Goal: Contribute content: Add original content to the website for others to see

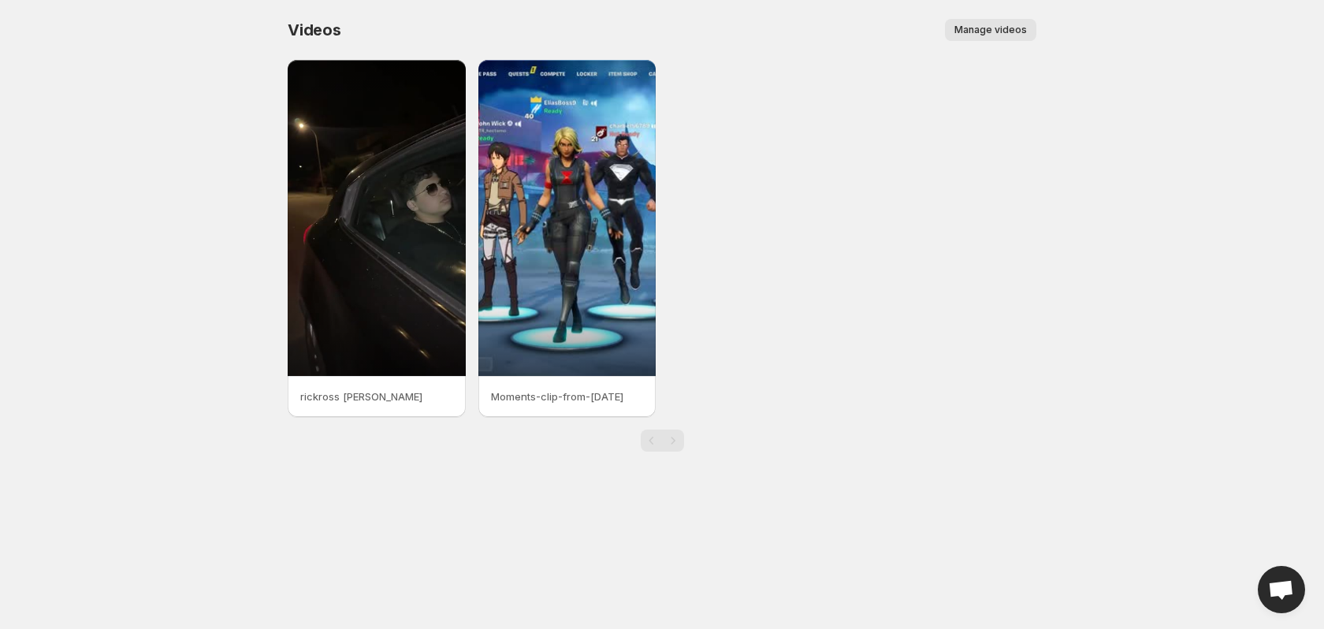
click at [977, 35] on span "Manage videos" at bounding box center [990, 30] width 72 height 13
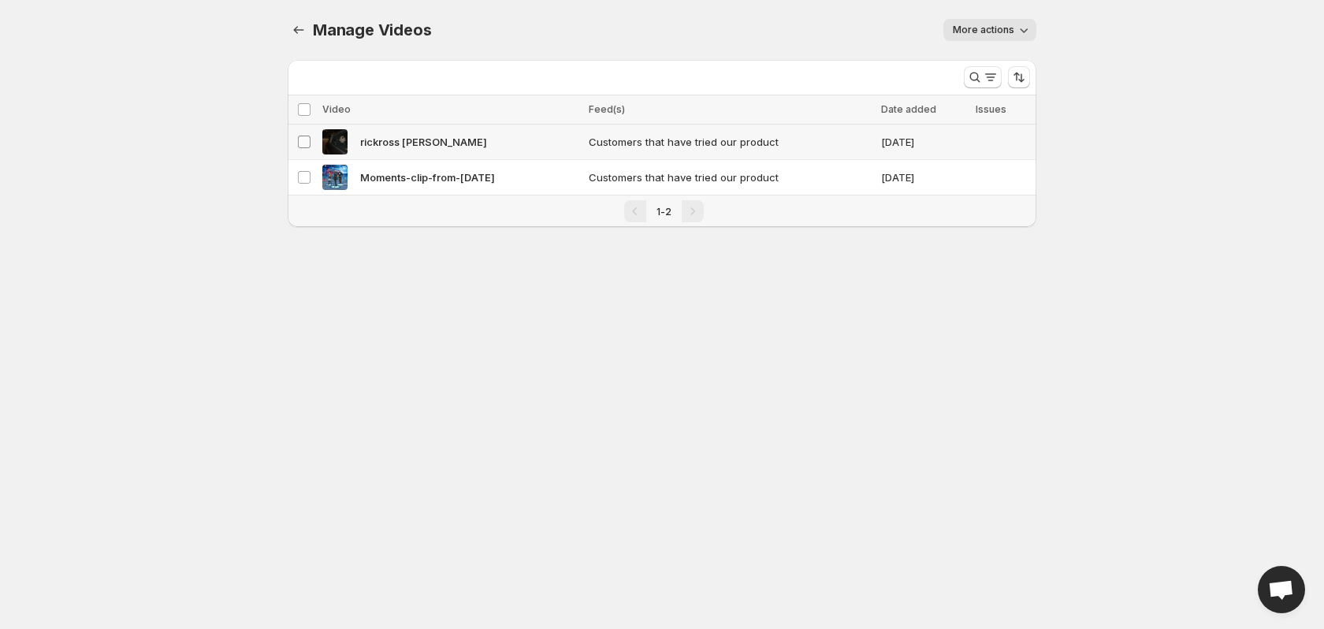
click at [306, 148] on span at bounding box center [304, 142] width 14 height 14
click at [1009, 33] on span "More actions" at bounding box center [983, 30] width 61 height 13
click at [1012, 32] on span "More actions" at bounding box center [983, 30] width 61 height 13
click at [299, 35] on icon "Manage Videos" at bounding box center [299, 30] width 16 height 16
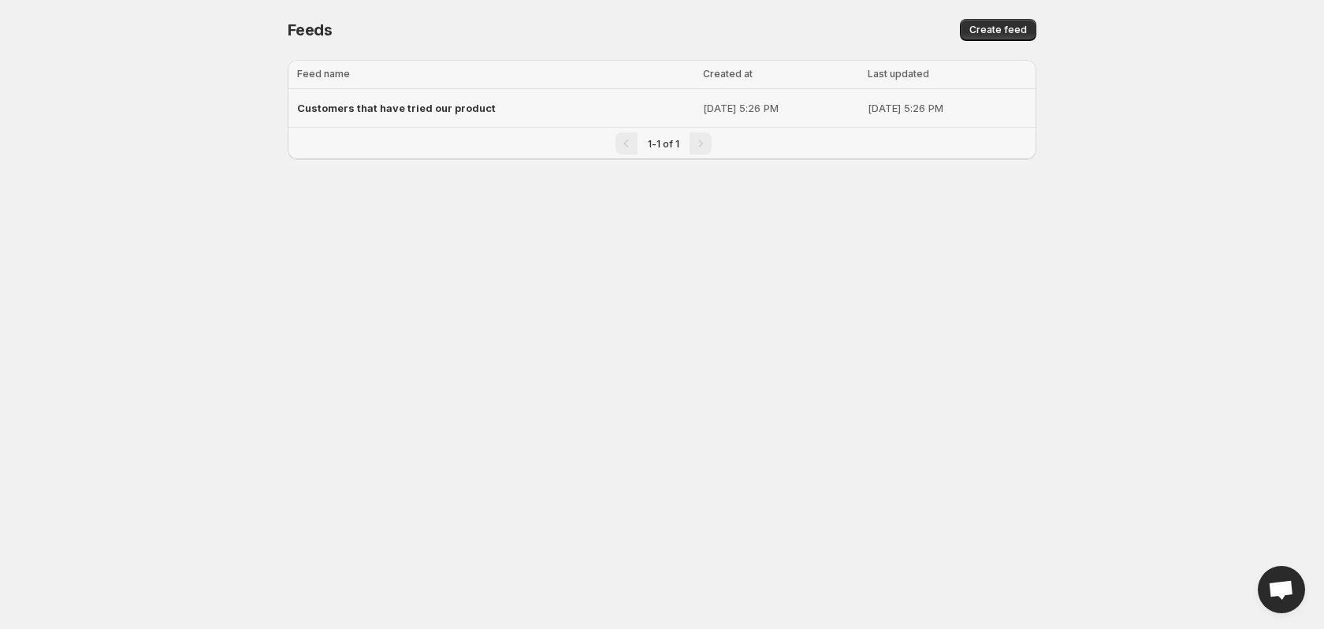
click at [497, 98] on div "Customers that have tried our product" at bounding box center [495, 108] width 396 height 28
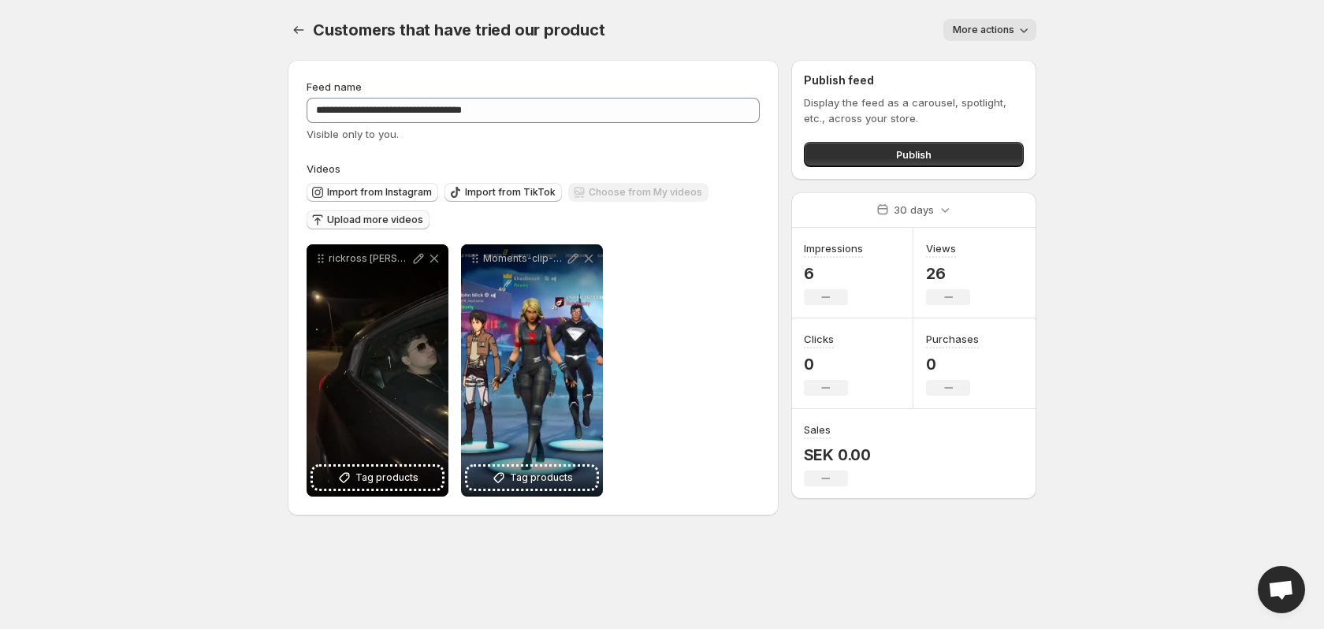
click at [394, 224] on span "Upload more videos" at bounding box center [375, 220] width 96 height 13
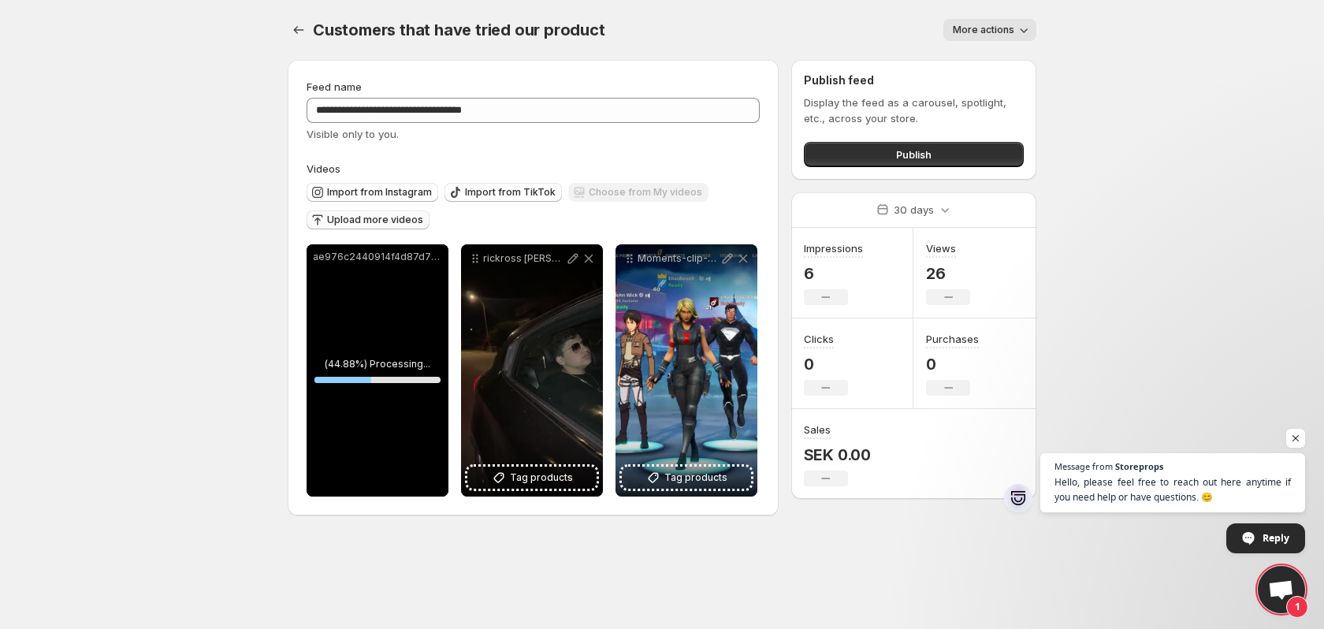
click at [189, 360] on body "**********" at bounding box center [662, 314] width 1324 height 629
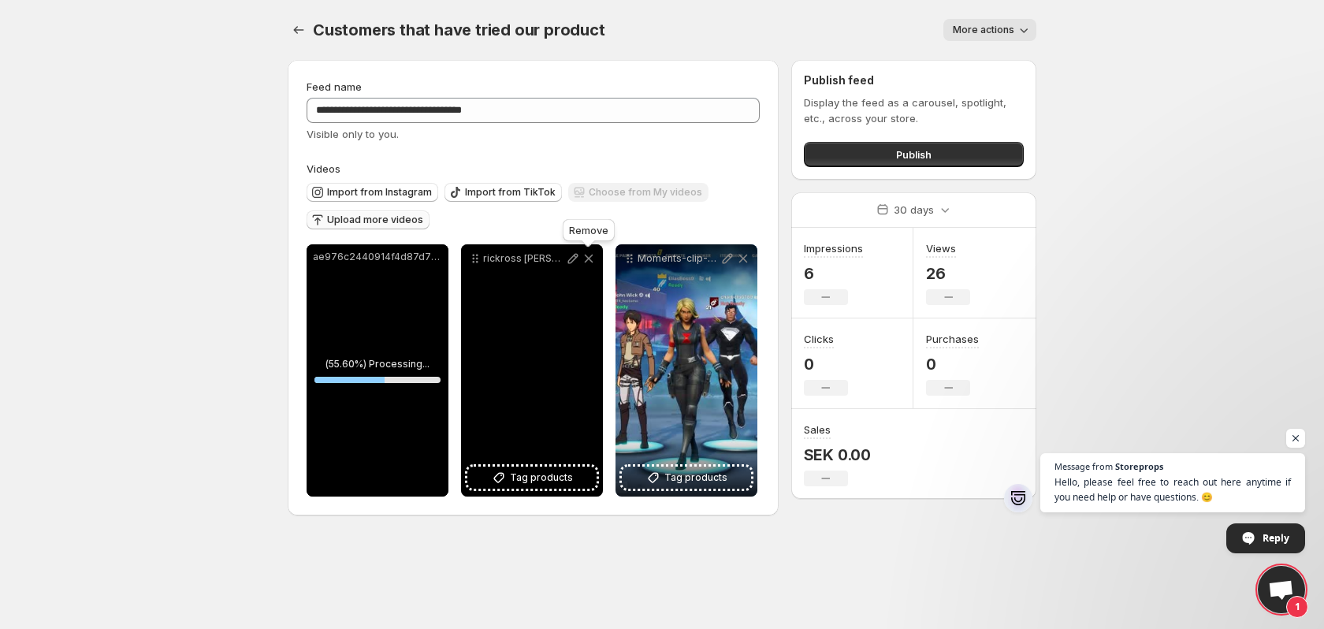
click at [586, 256] on icon at bounding box center [589, 259] width 9 height 9
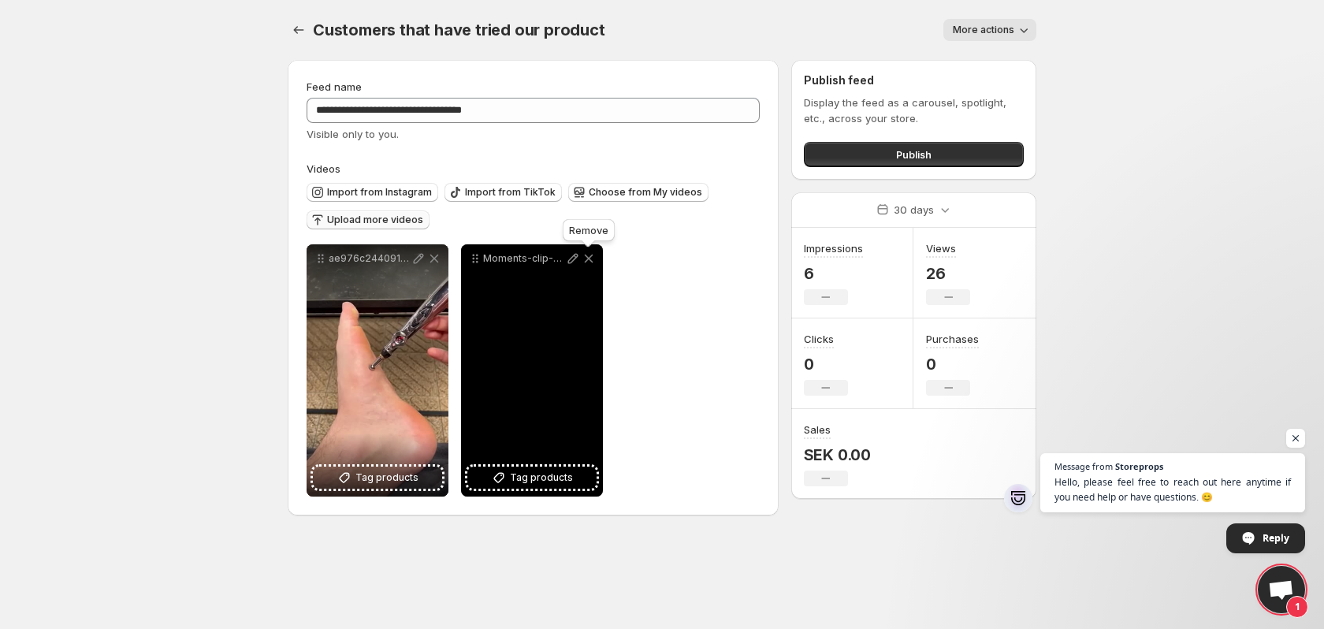
click at [591, 258] on icon at bounding box center [589, 259] width 16 height 16
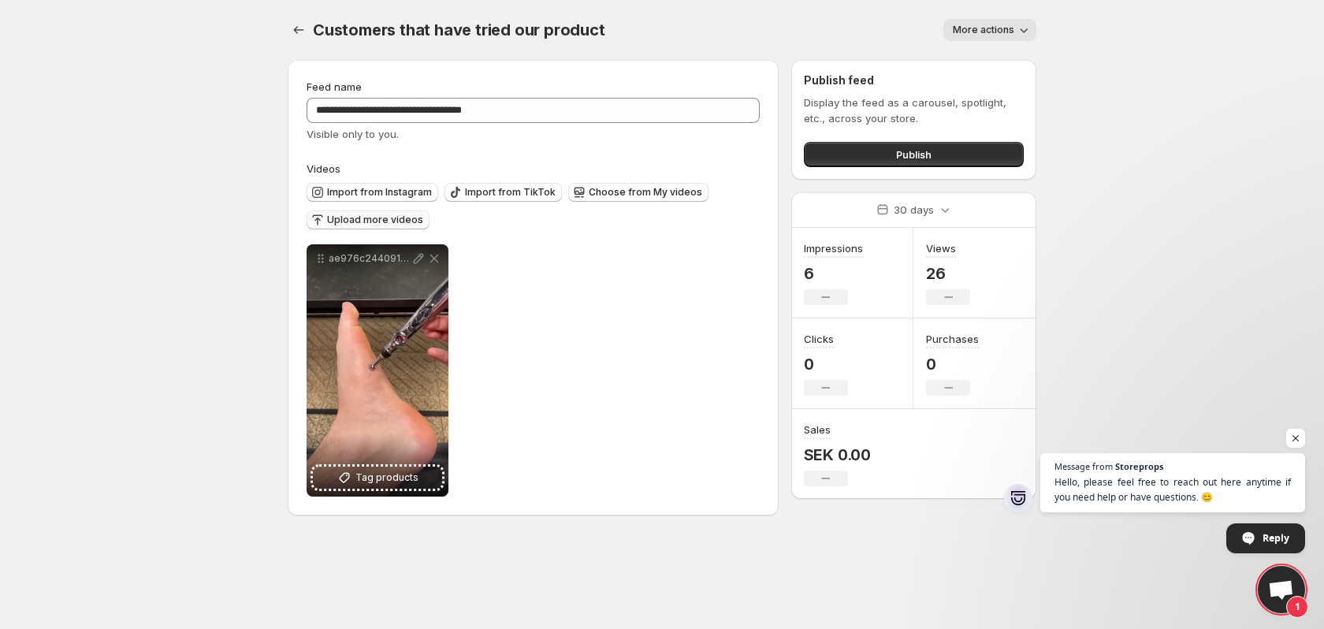
click at [367, 220] on span "Upload more videos" at bounding box center [375, 220] width 96 height 13
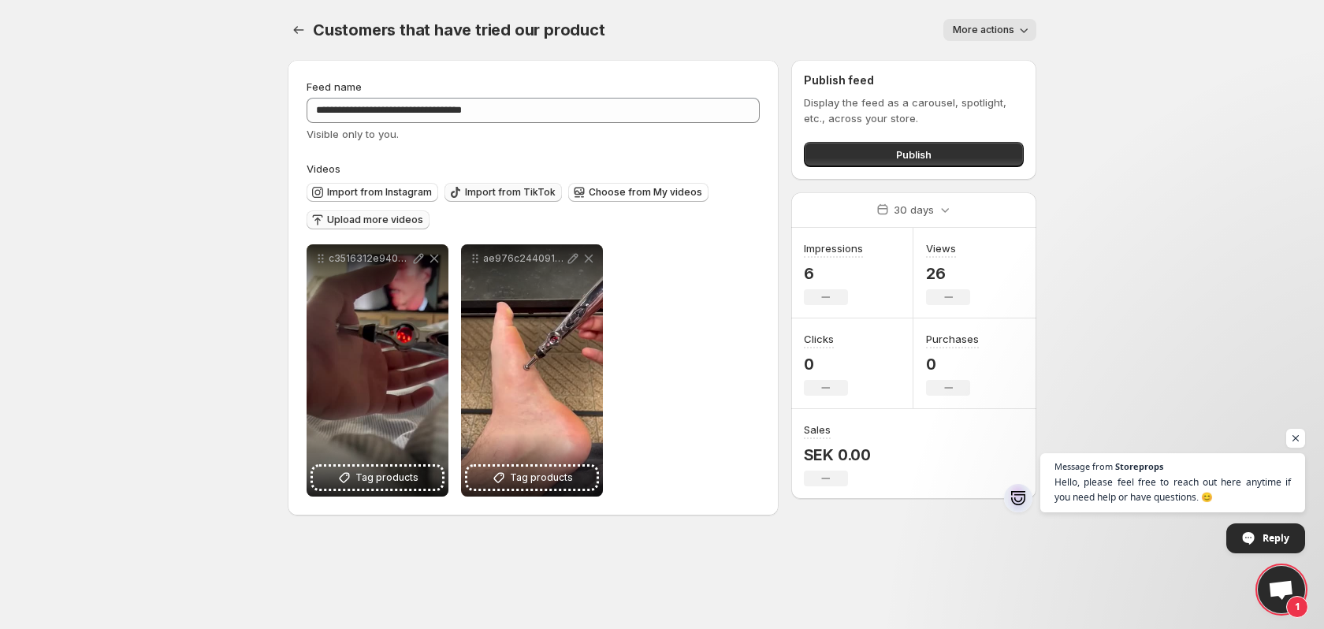
click at [514, 184] on button "Import from TikTok" at bounding box center [502, 192] width 117 height 19
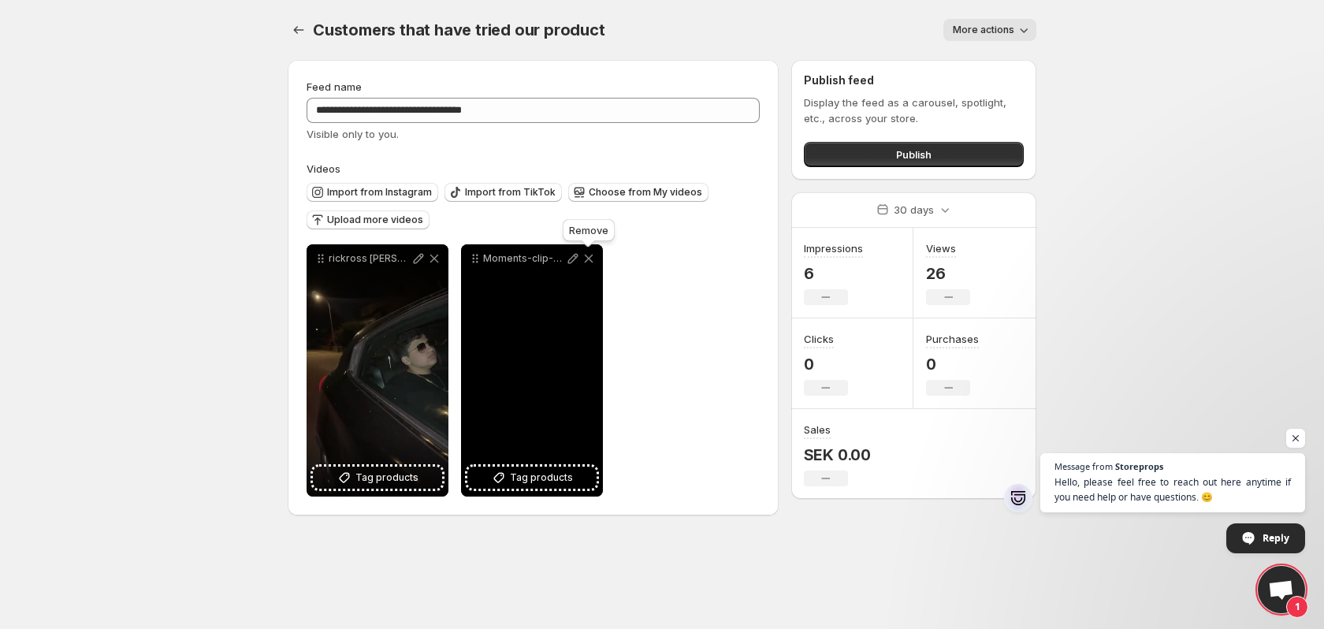
click at [588, 260] on icon at bounding box center [589, 259] width 9 height 9
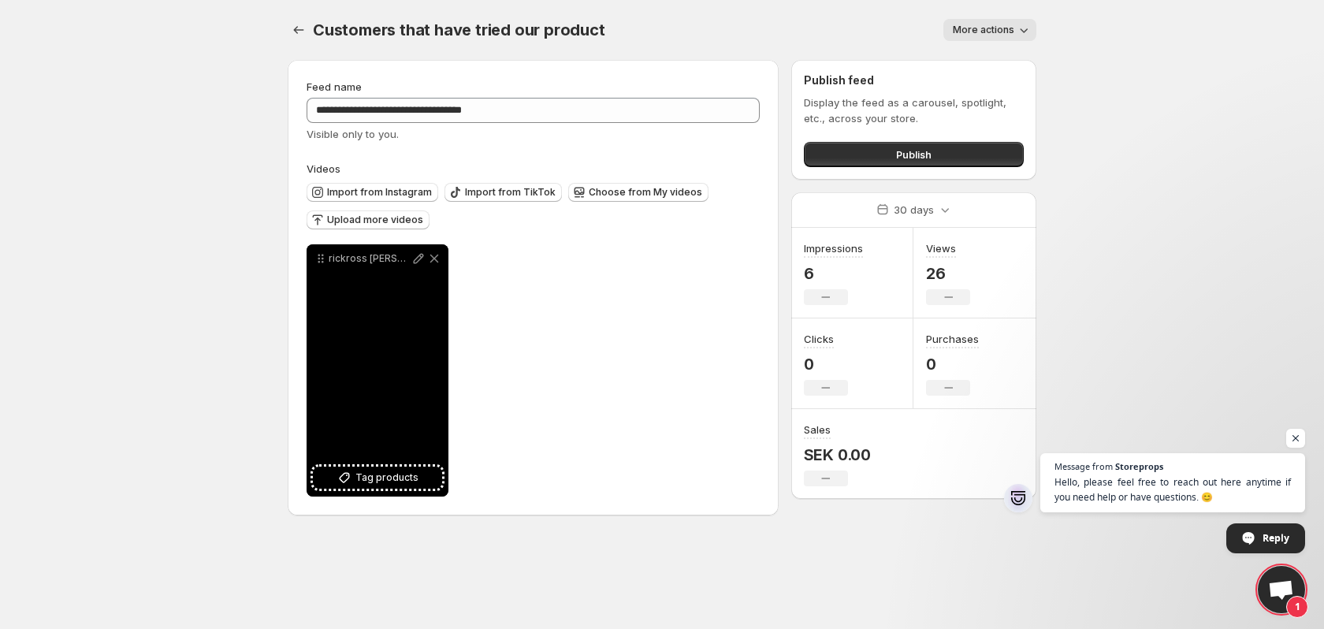
click at [443, 258] on div "rickross [PERSON_NAME]" at bounding box center [378, 258] width 142 height 28
click at [439, 258] on icon at bounding box center [434, 259] width 16 height 16
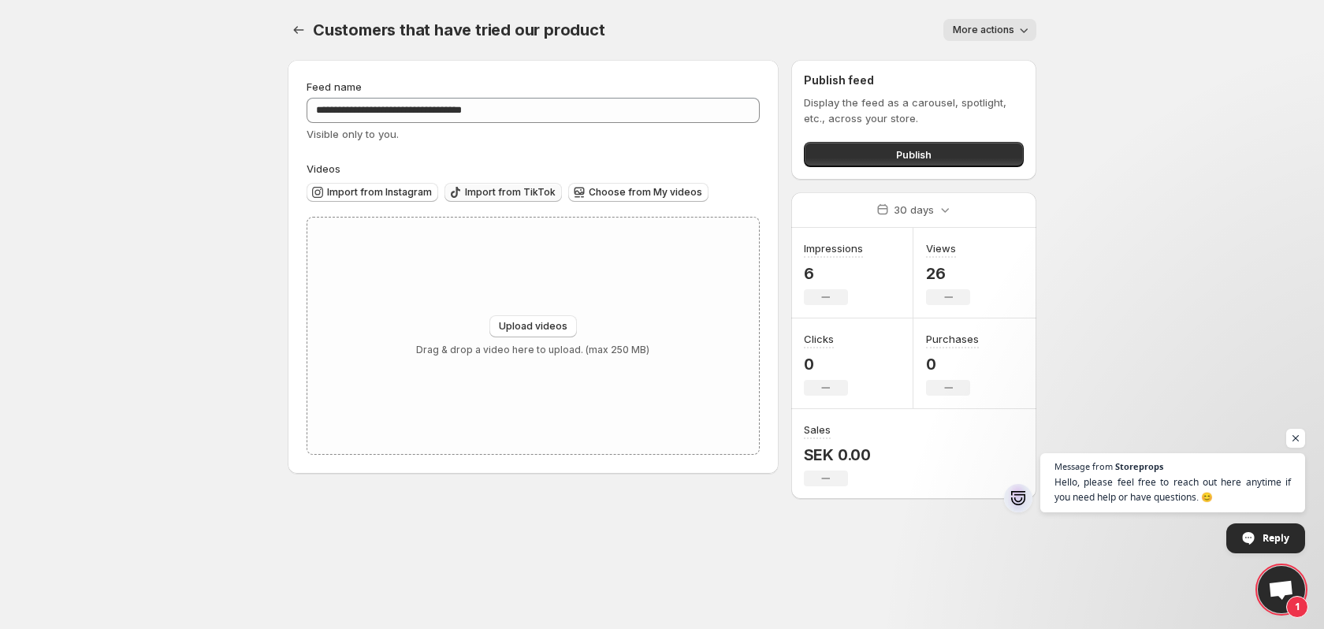
click at [480, 195] on span "Import from TikTok" at bounding box center [510, 192] width 91 height 13
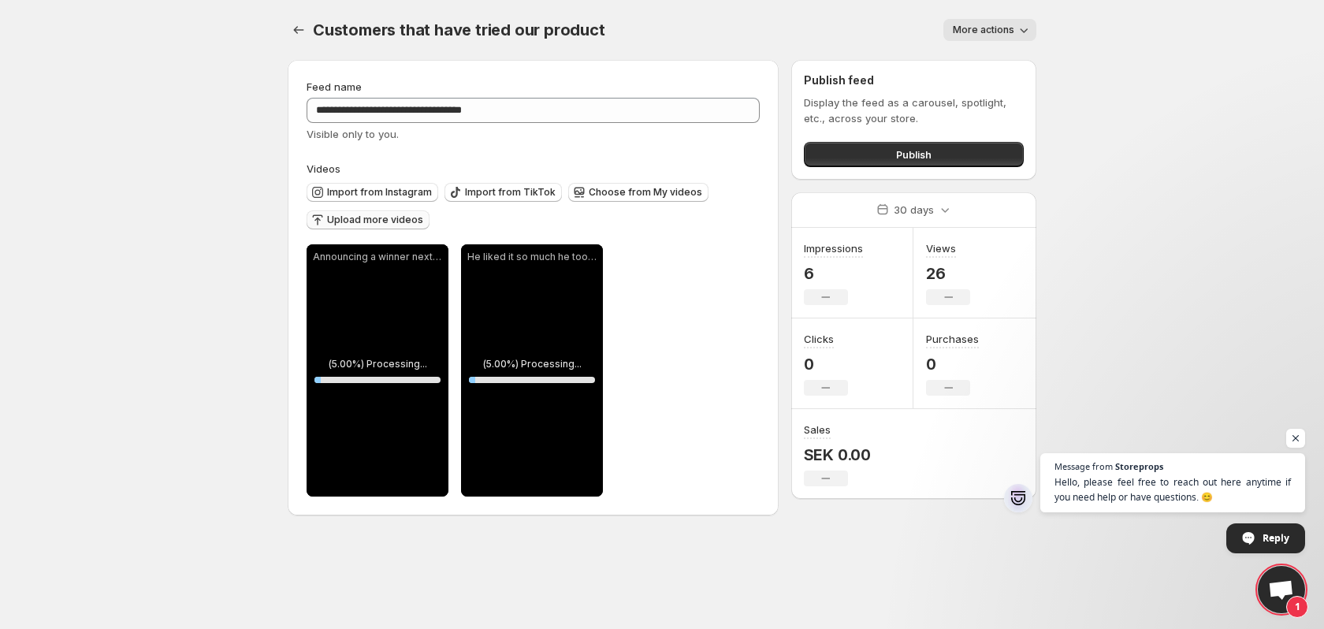
click at [370, 219] on span "Upload more videos" at bounding box center [375, 220] width 96 height 13
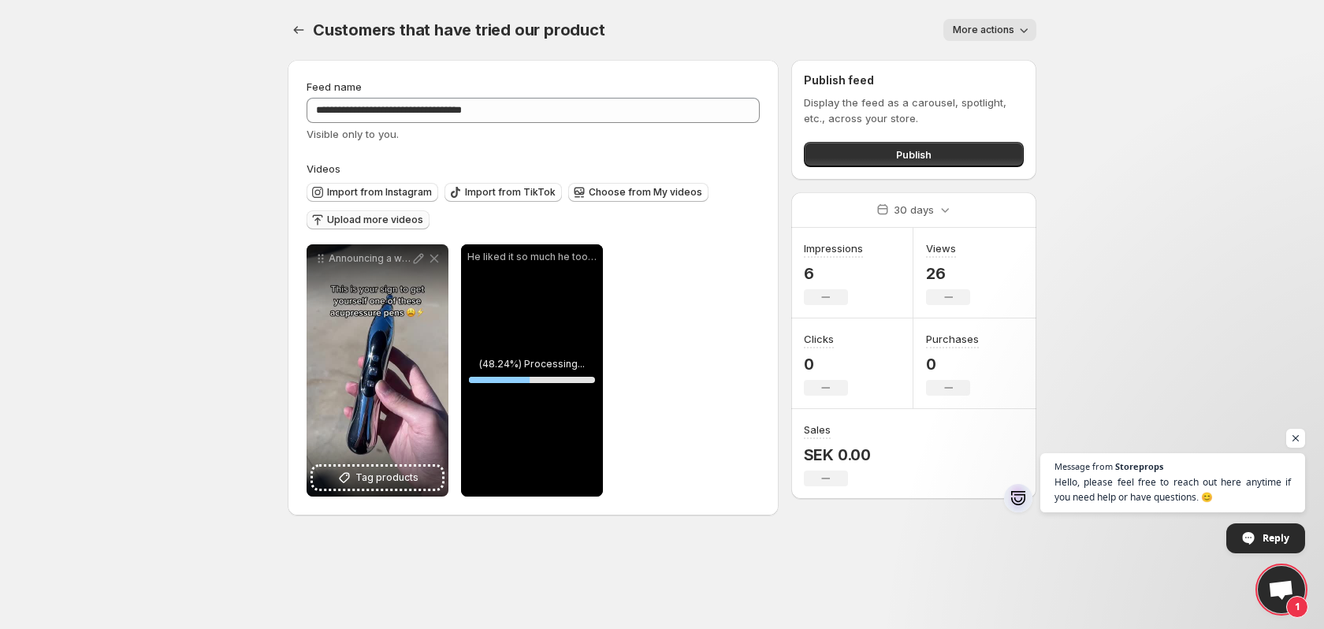
click at [389, 218] on span "Upload more videos" at bounding box center [375, 220] width 96 height 13
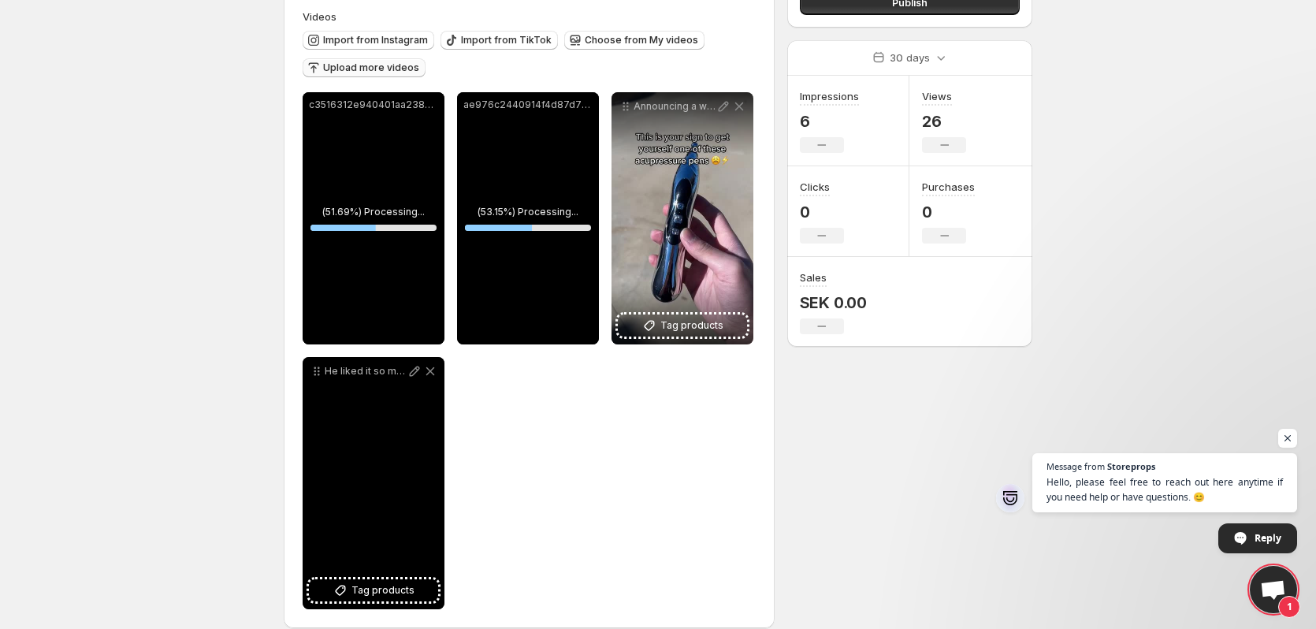
scroll to position [158, 0]
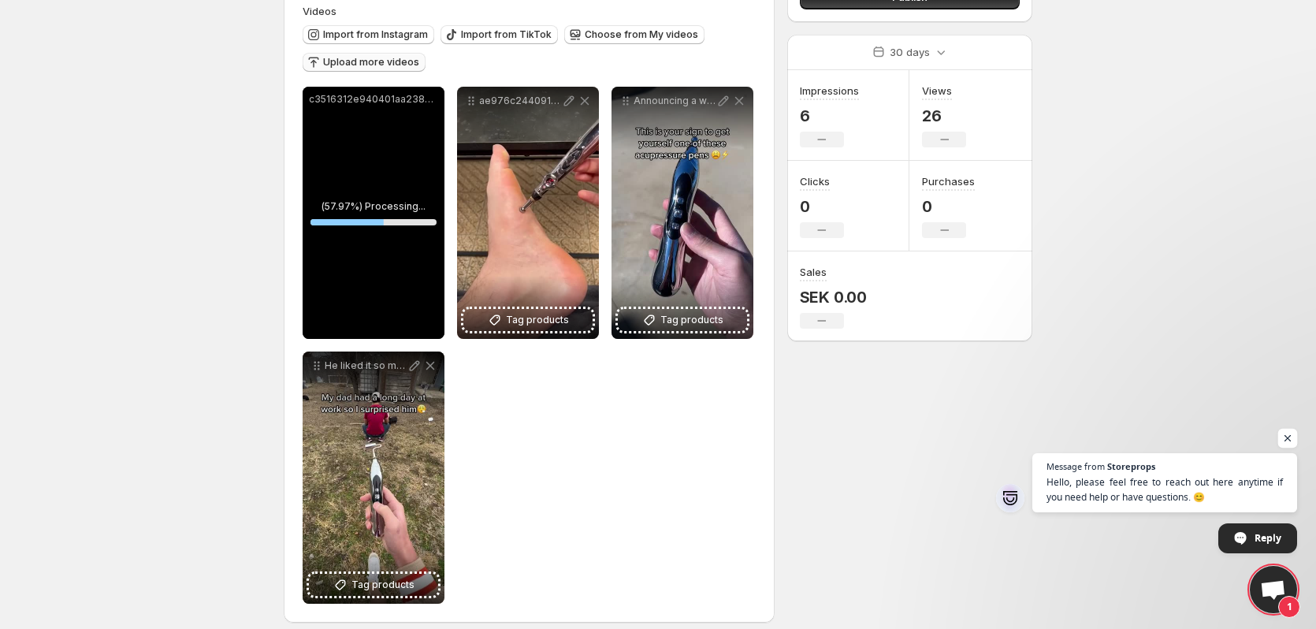
click at [1295, 437] on span "Open chat" at bounding box center [1288, 439] width 20 height 20
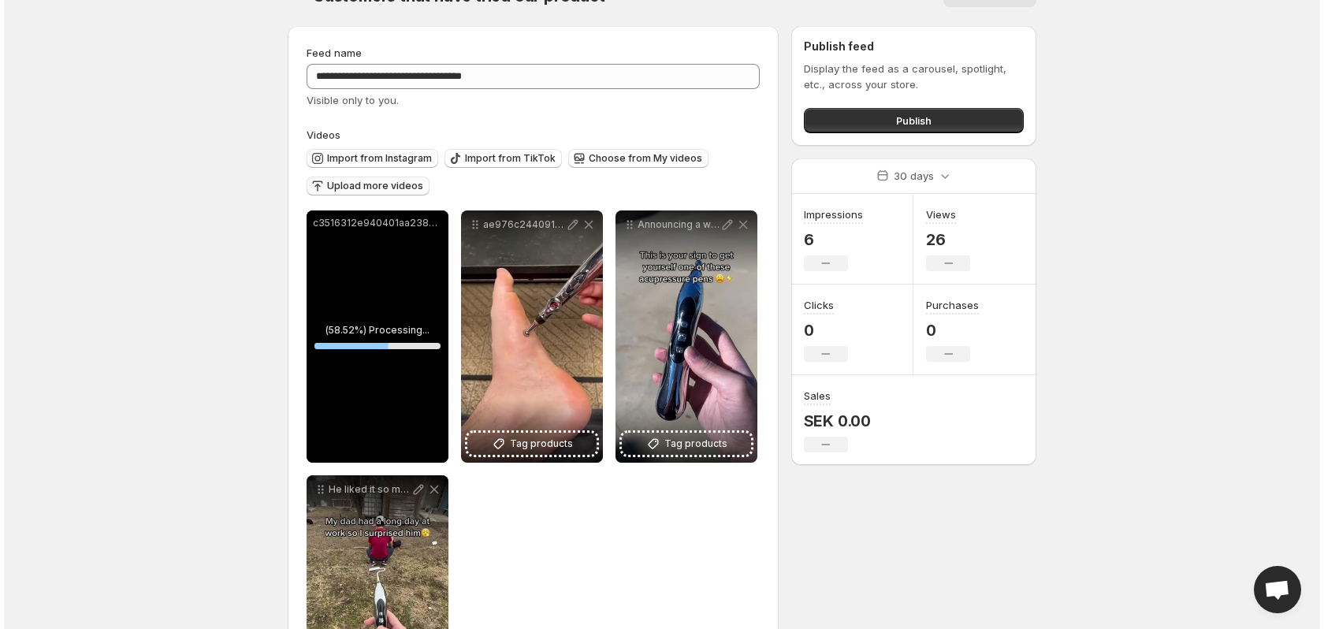
scroll to position [0, 0]
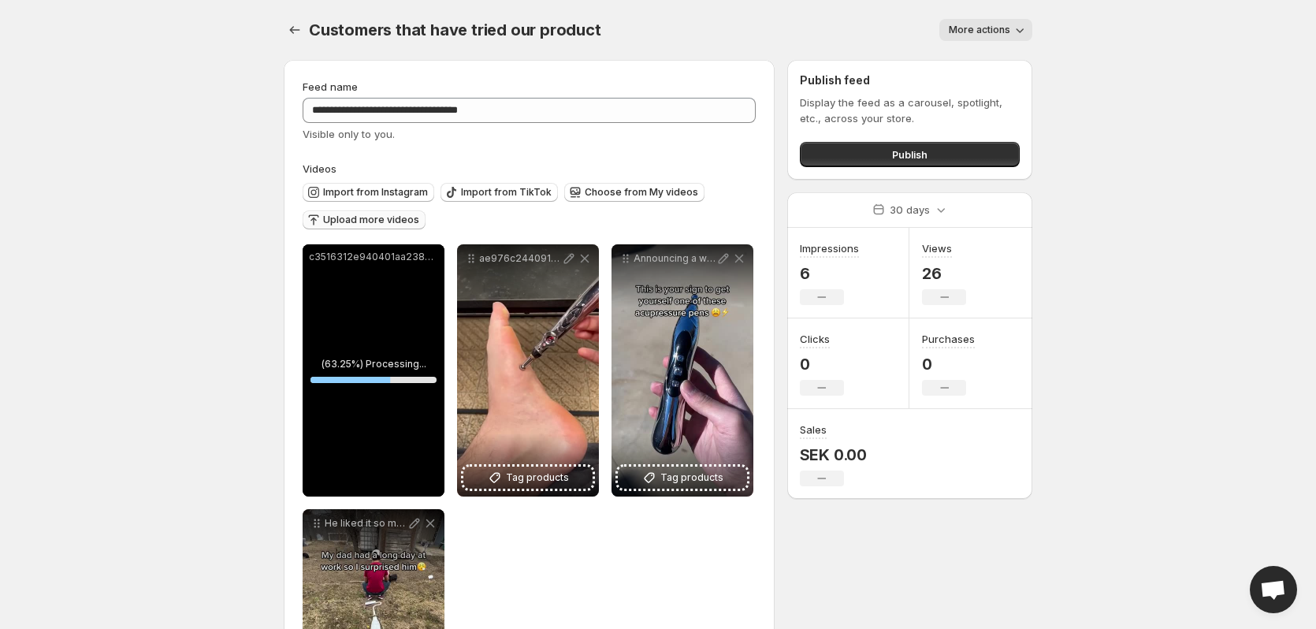
click at [1088, 596] on body "**********" at bounding box center [658, 314] width 1316 height 629
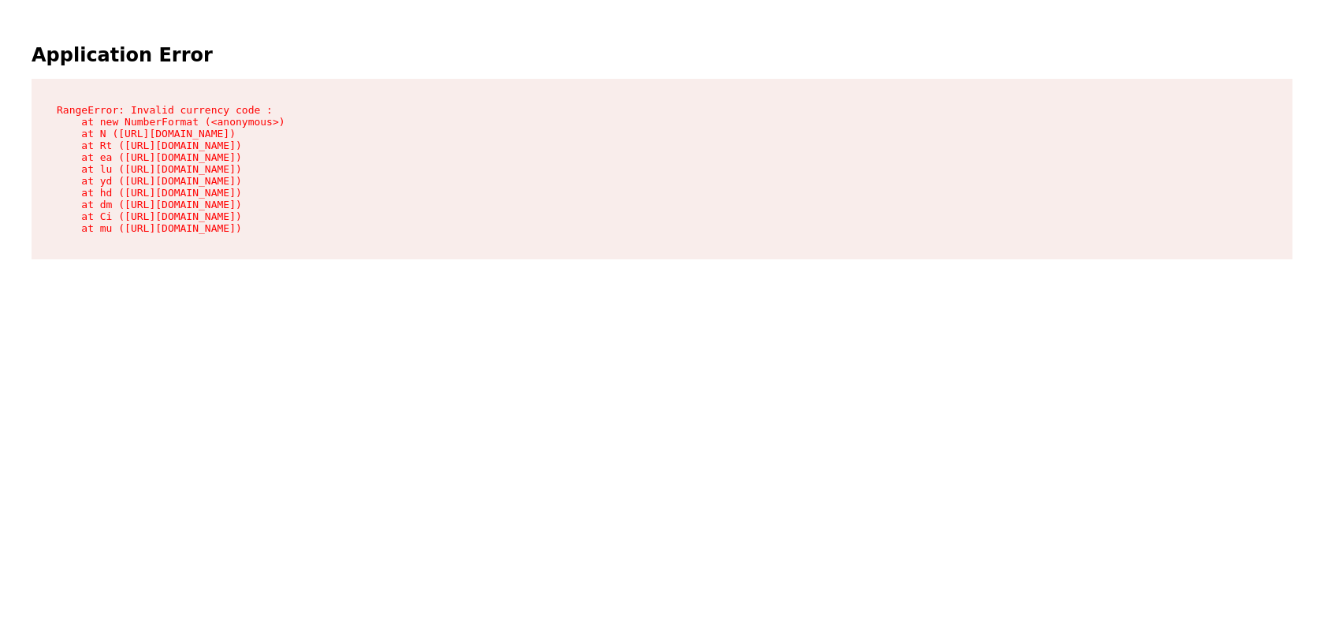
drag, startPoint x: 691, startPoint y: 251, endPoint x: 270, endPoint y: 257, distance: 420.8
click at [690, 251] on pre "RangeError: Invalid currency code : at new NumberFormat (<anonymous>) at N ([UR…" at bounding box center [662, 169] width 1261 height 180
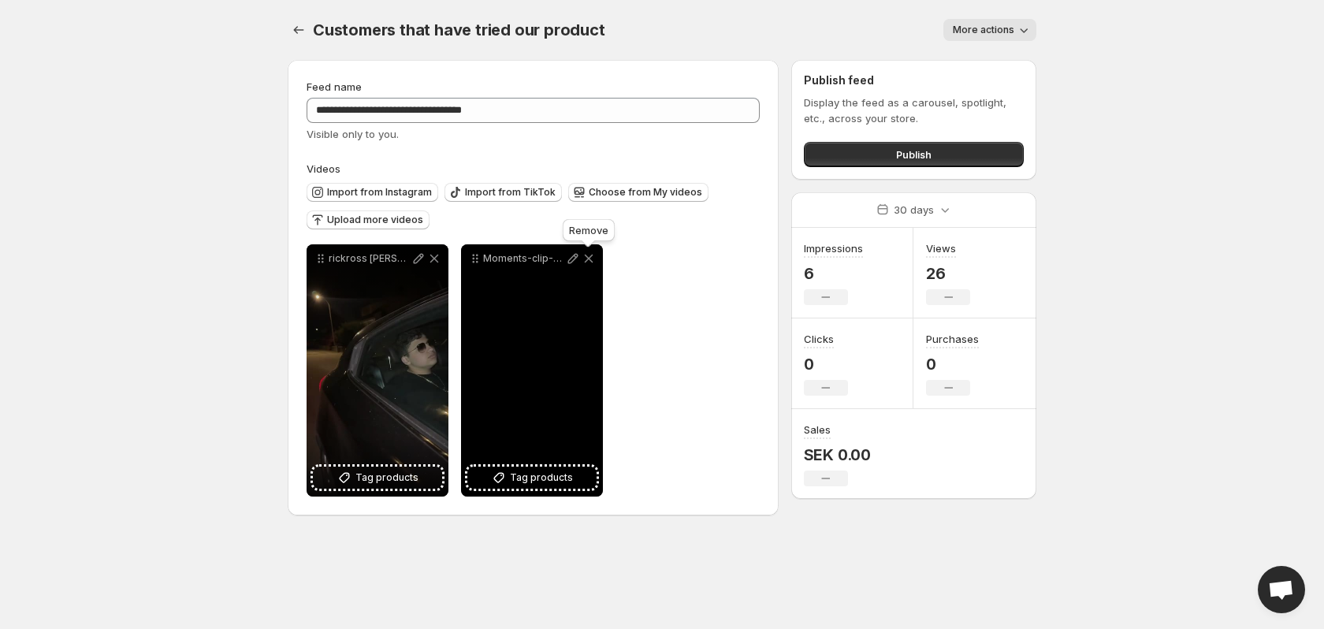
click at [589, 258] on icon at bounding box center [589, 259] width 9 height 9
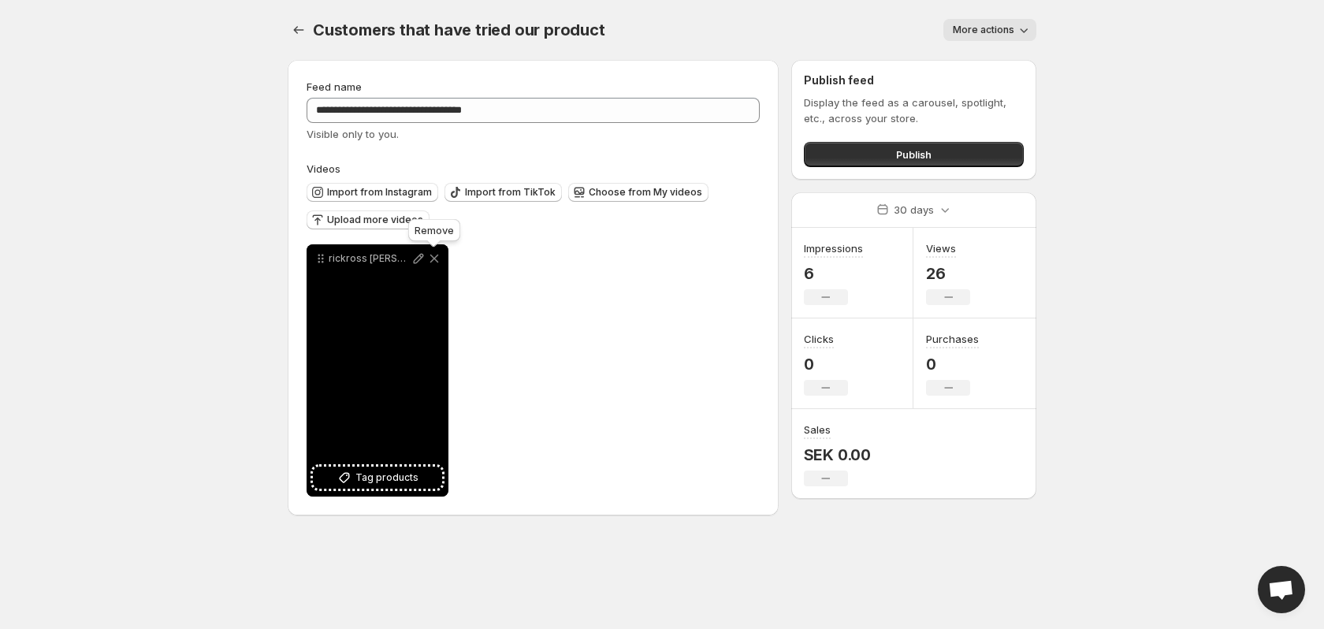
click at [429, 255] on icon at bounding box center [434, 259] width 16 height 16
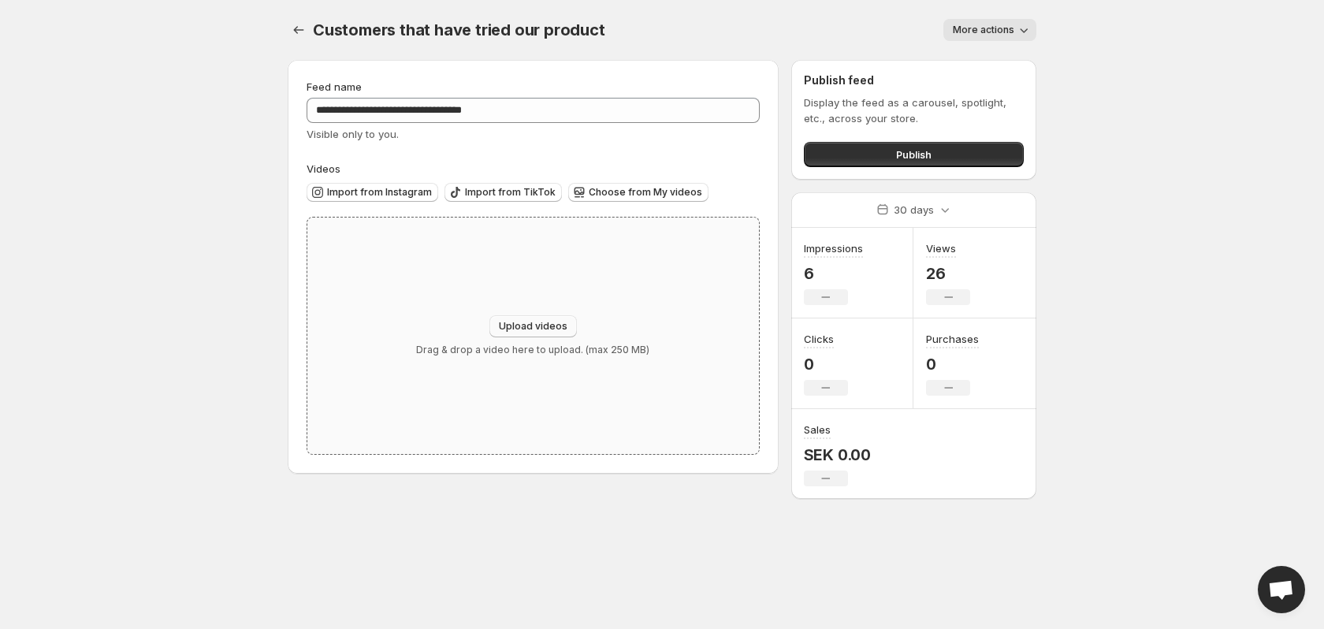
click at [537, 315] on button "Upload videos" at bounding box center [532, 326] width 87 height 22
type input "**********"
click at [509, 199] on button "Import from TikTok" at bounding box center [502, 192] width 117 height 19
click at [528, 316] on button "Upload videos" at bounding box center [532, 326] width 87 height 22
type input "**********"
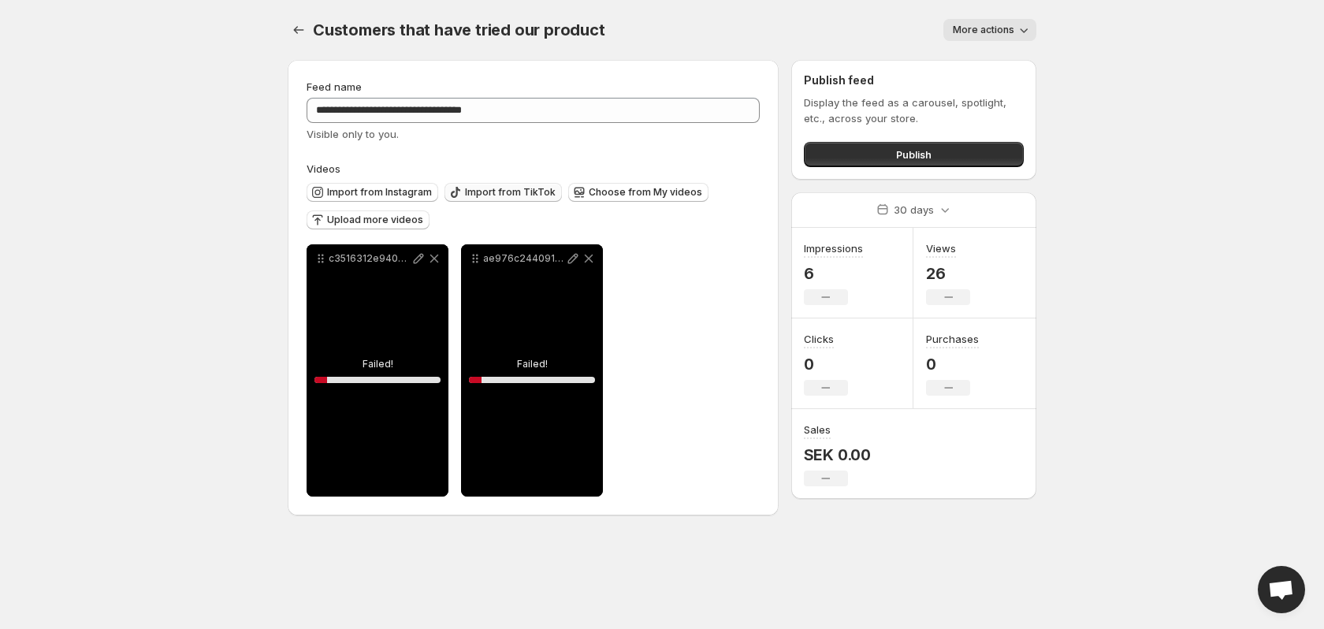
click at [479, 196] on span "Import from TikTok" at bounding box center [510, 192] width 91 height 13
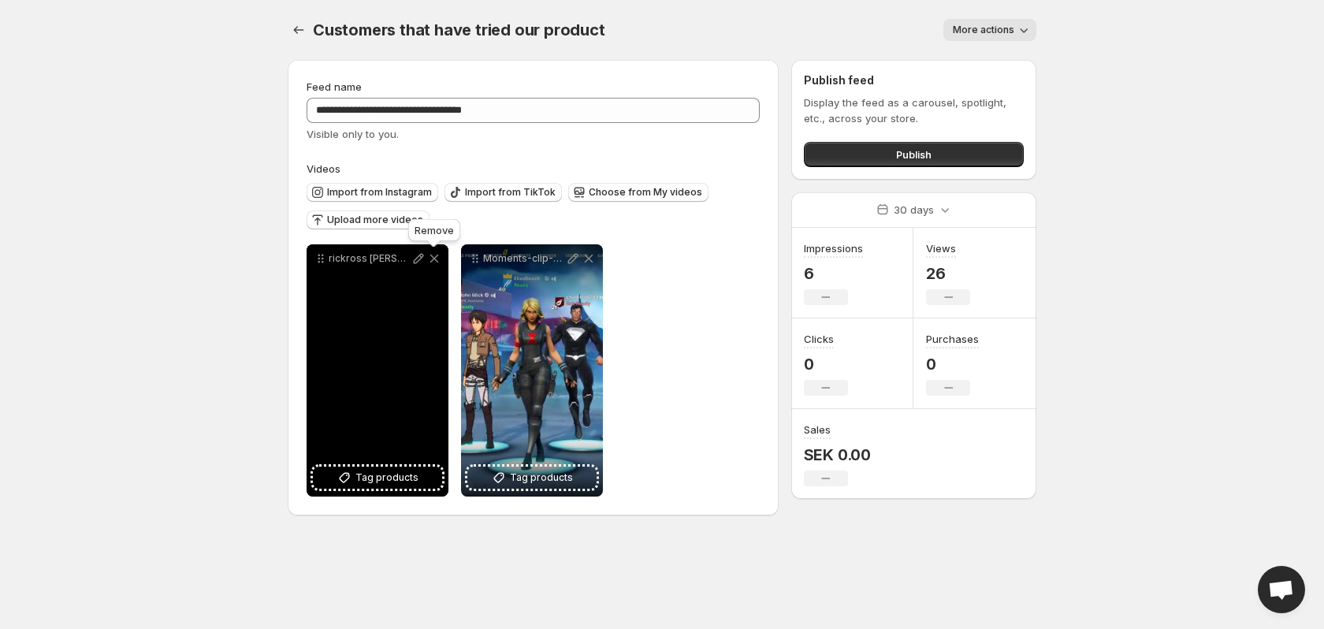
click at [435, 258] on icon at bounding box center [434, 259] width 9 height 9
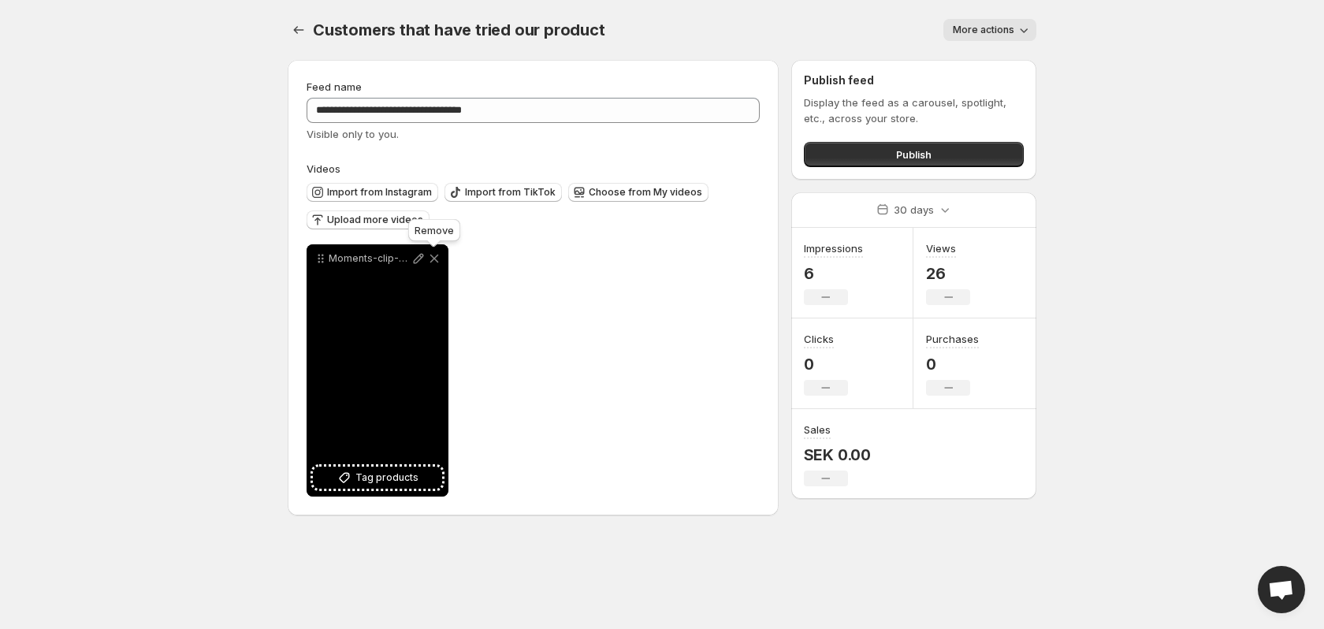
click at [435, 263] on icon at bounding box center [434, 259] width 16 height 16
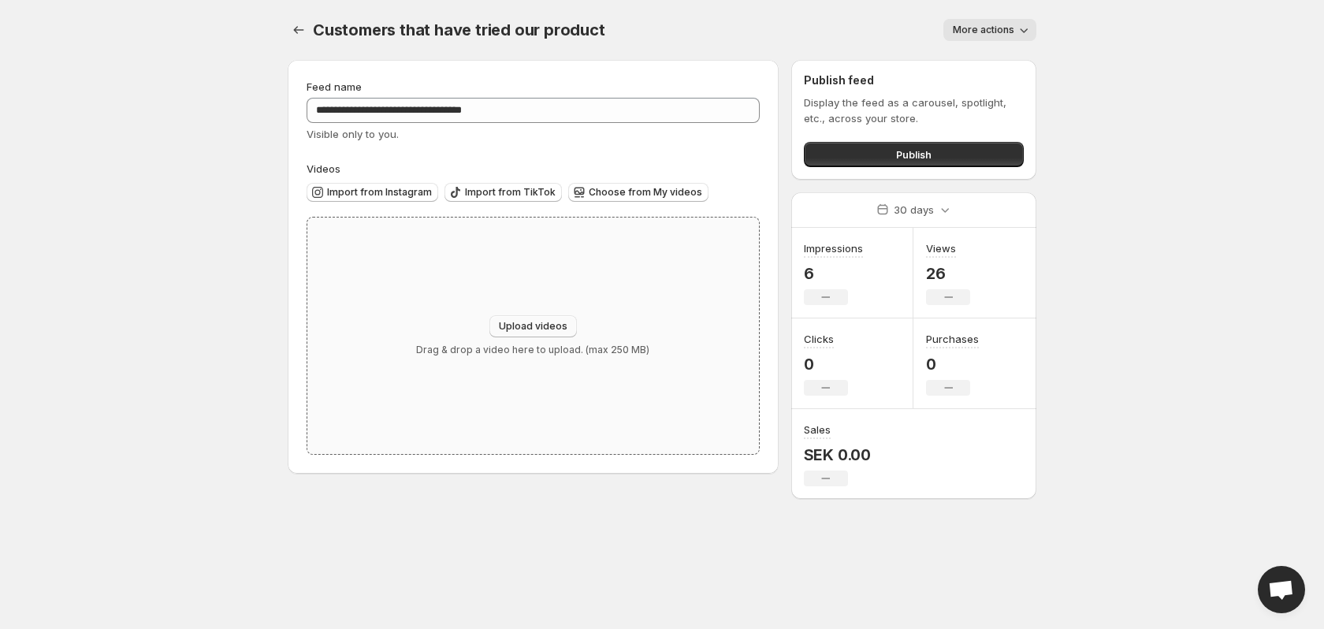
click at [526, 318] on button "Upload videos" at bounding box center [532, 326] width 87 height 22
type input "**********"
click at [551, 326] on span "Upload videos" at bounding box center [533, 326] width 69 height 13
type input "**********"
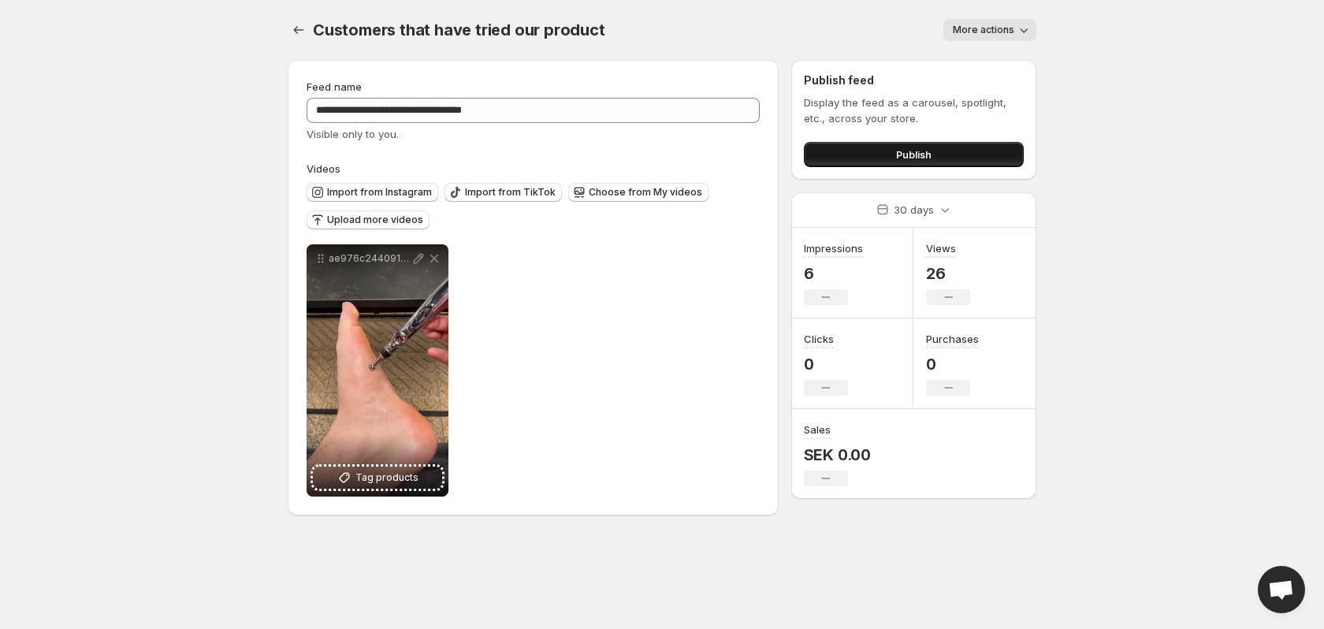
click at [831, 162] on button "Publish" at bounding box center [914, 154] width 220 height 25
click at [381, 218] on span "Upload more videos" at bounding box center [375, 220] width 96 height 13
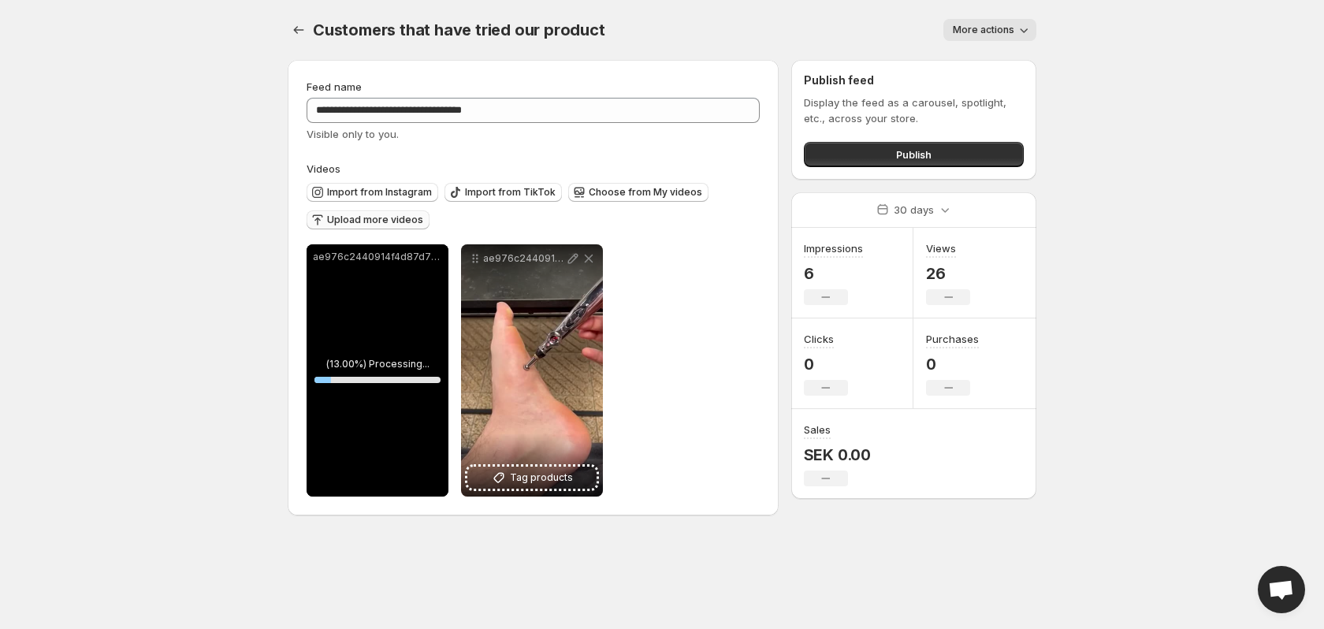
click at [395, 216] on span "Upload more videos" at bounding box center [375, 220] width 96 height 13
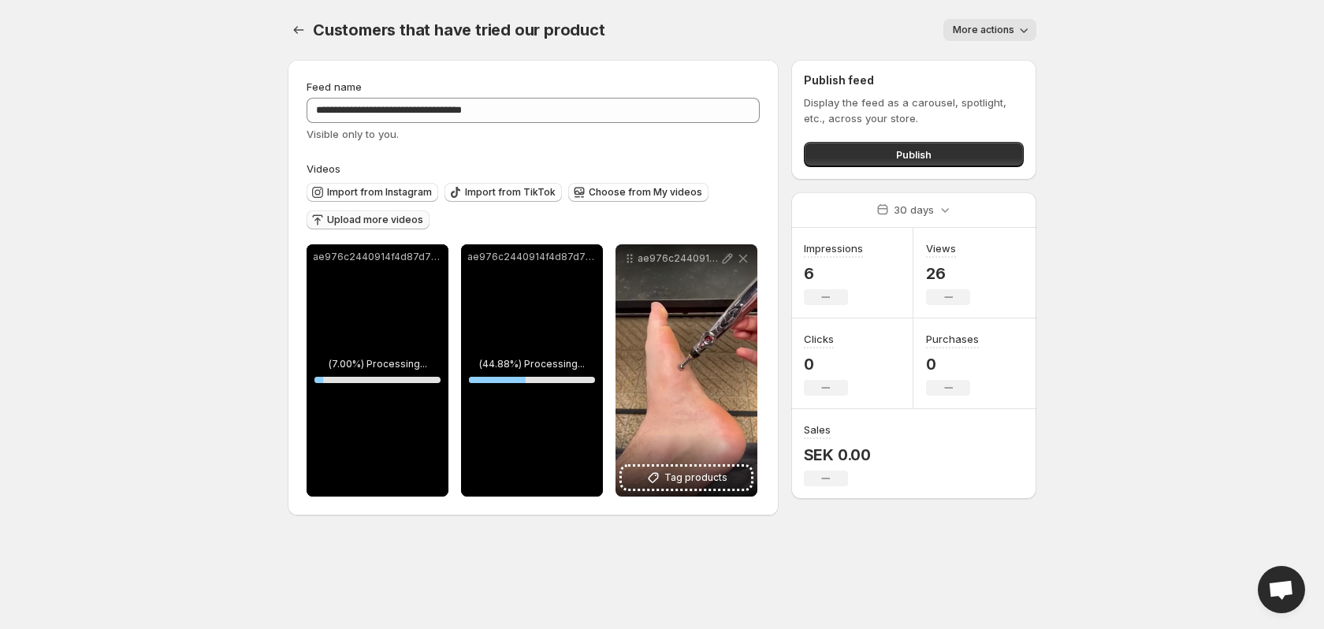
click at [390, 217] on span "Upload more videos" at bounding box center [375, 220] width 96 height 13
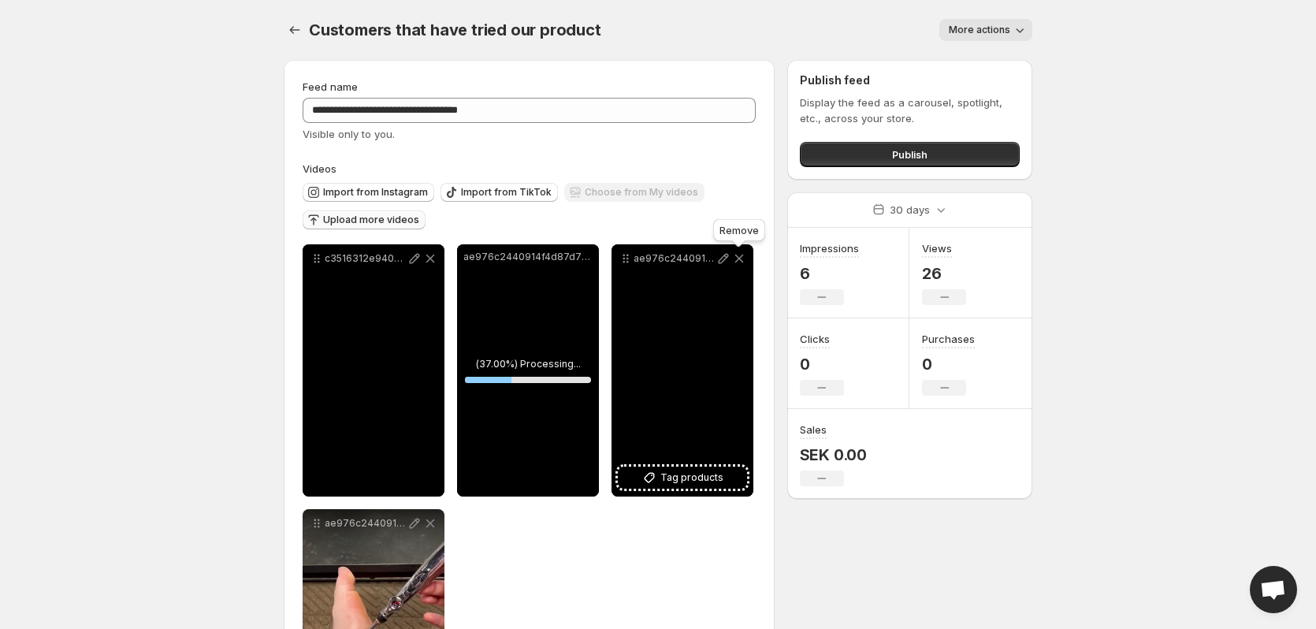
click at [741, 259] on icon at bounding box center [739, 259] width 16 height 16
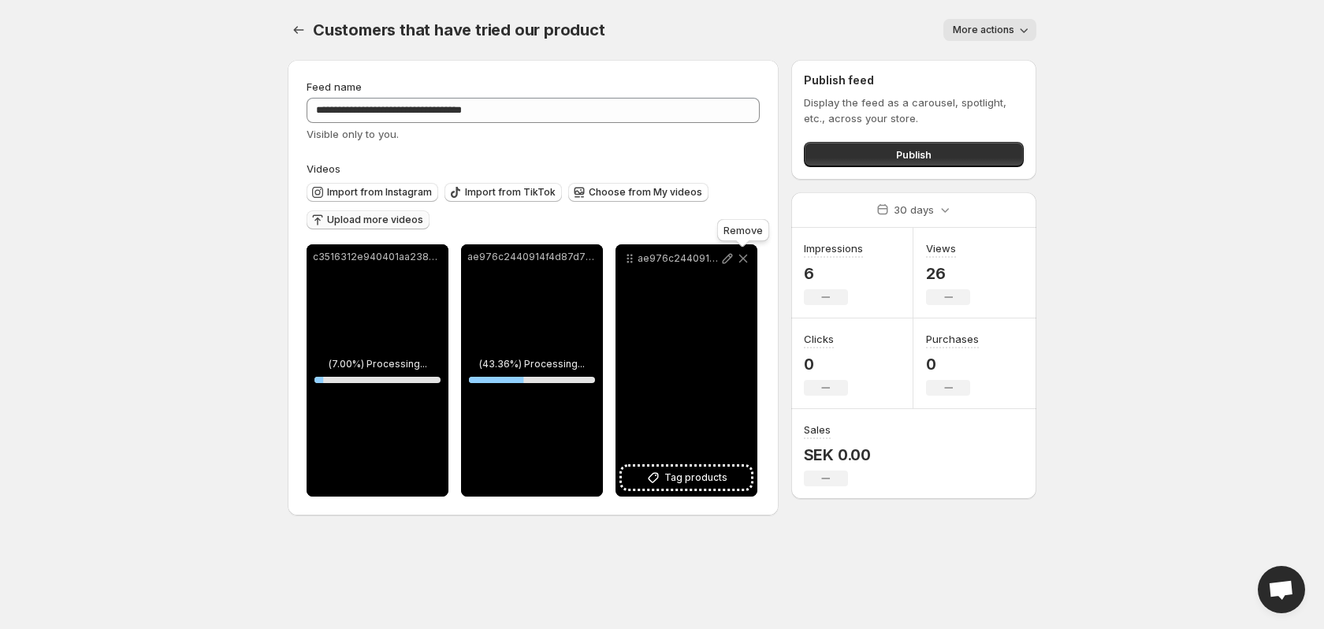
click at [743, 258] on icon at bounding box center [743, 259] width 9 height 9
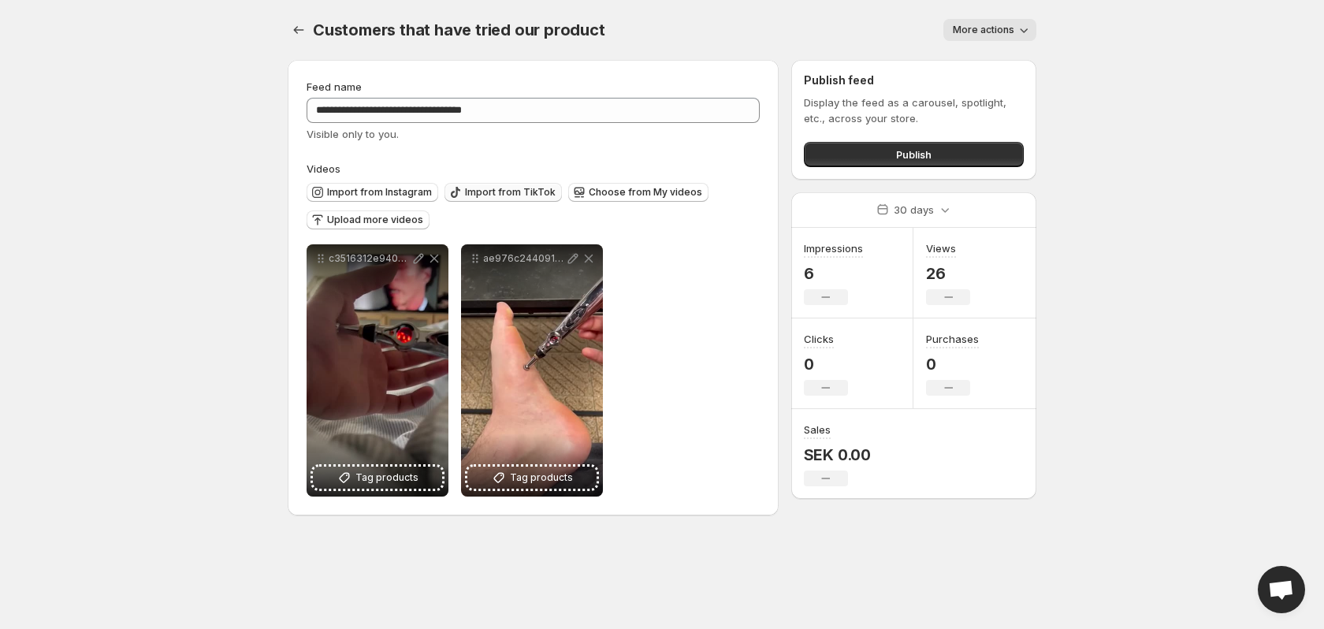
click at [478, 197] on span "Import from TikTok" at bounding box center [510, 192] width 91 height 13
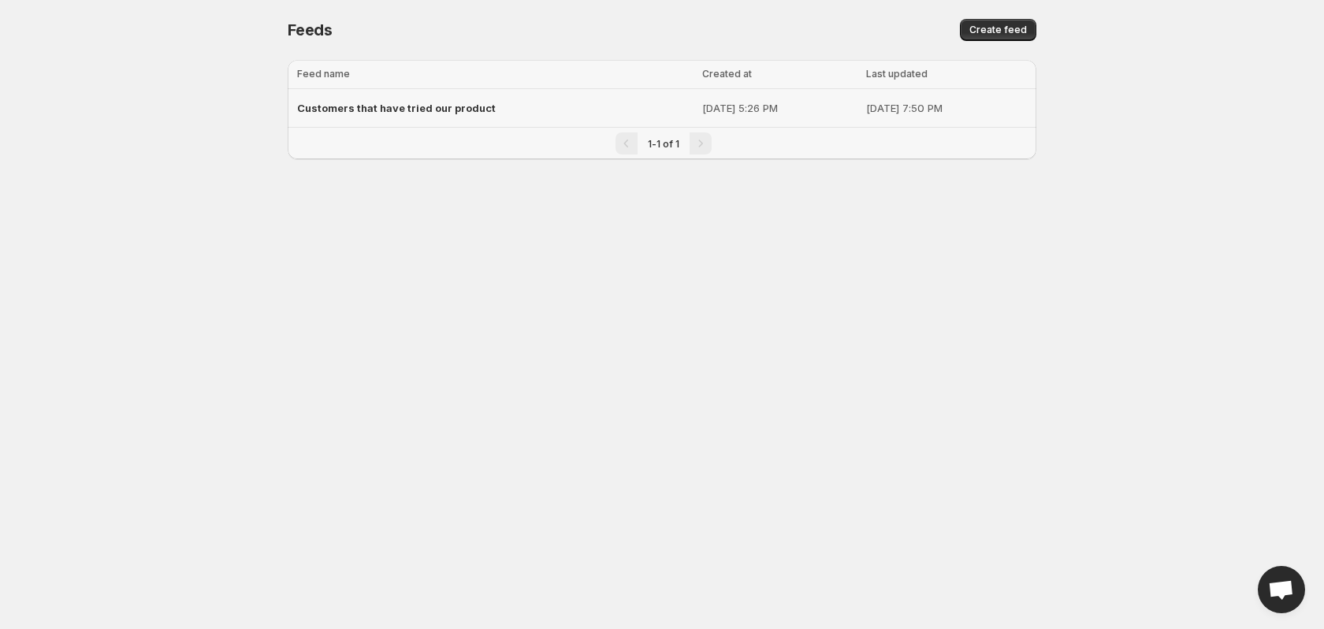
click at [743, 102] on p "Aug 21, 2025, 5:26 PM" at bounding box center [779, 108] width 154 height 16
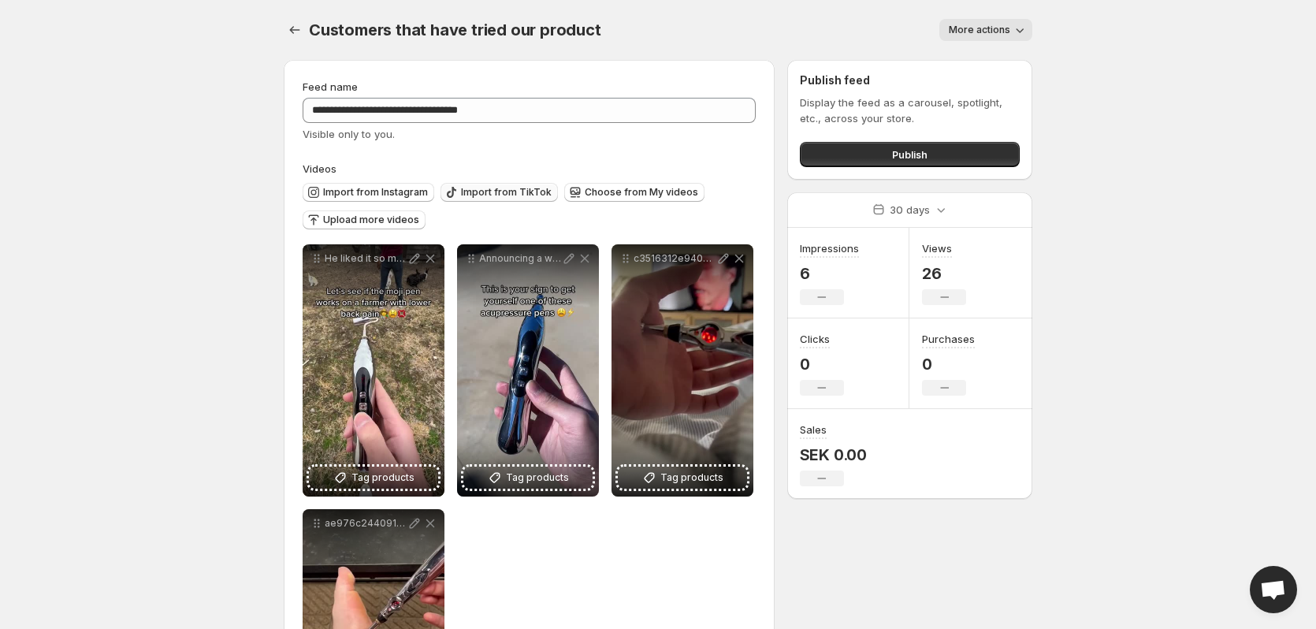
click at [486, 191] on span "Import from TikTok" at bounding box center [506, 192] width 91 height 13
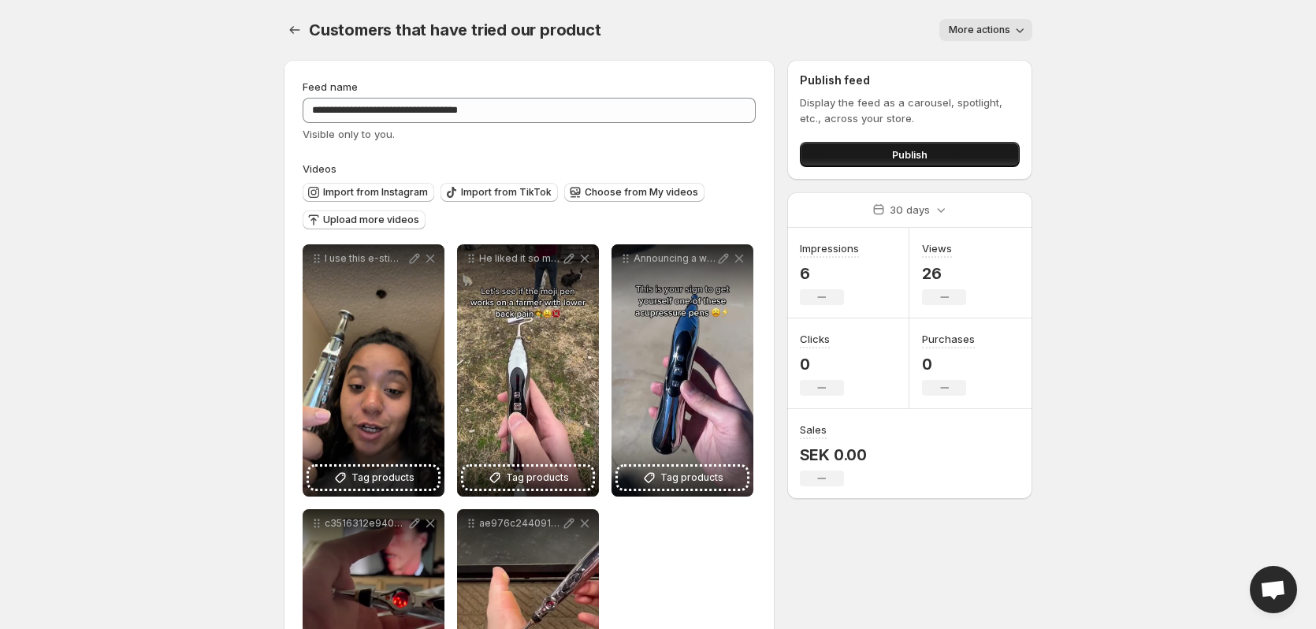
click at [871, 151] on button "Publish" at bounding box center [910, 154] width 220 height 25
